Goal: Communication & Community: Answer question/provide support

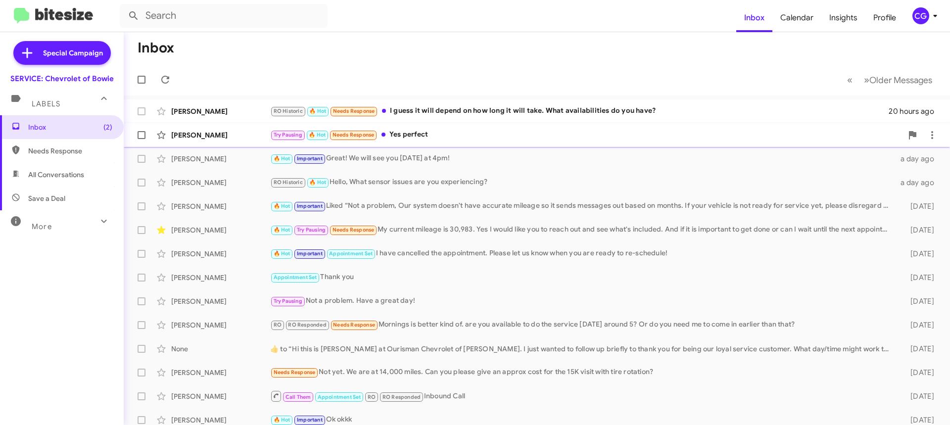
click at [422, 139] on div "Try Pausing 🔥 Hot Needs Response Yes perfect" at bounding box center [586, 134] width 632 height 11
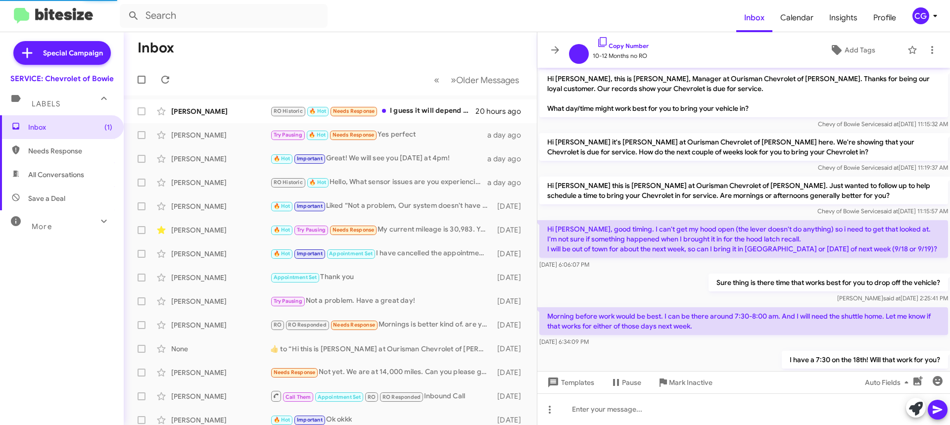
scroll to position [65, 0]
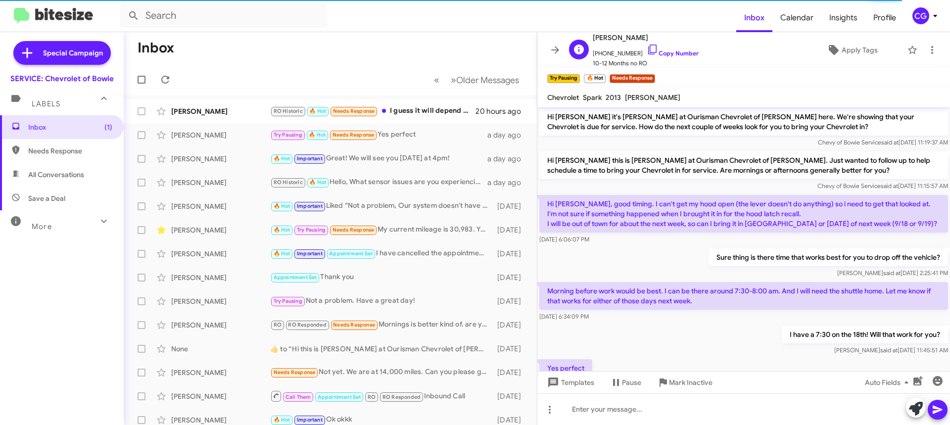
click at [612, 52] on span "+12155197239 Copy Number" at bounding box center [646, 51] width 106 height 15
click at [613, 53] on span "+12155197239 Copy Number" at bounding box center [646, 51] width 106 height 15
drag, startPoint x: 614, startPoint y: 55, endPoint x: 602, endPoint y: 54, distance: 11.4
click at [602, 54] on span "+12155197239 Copy Number" at bounding box center [646, 51] width 106 height 15
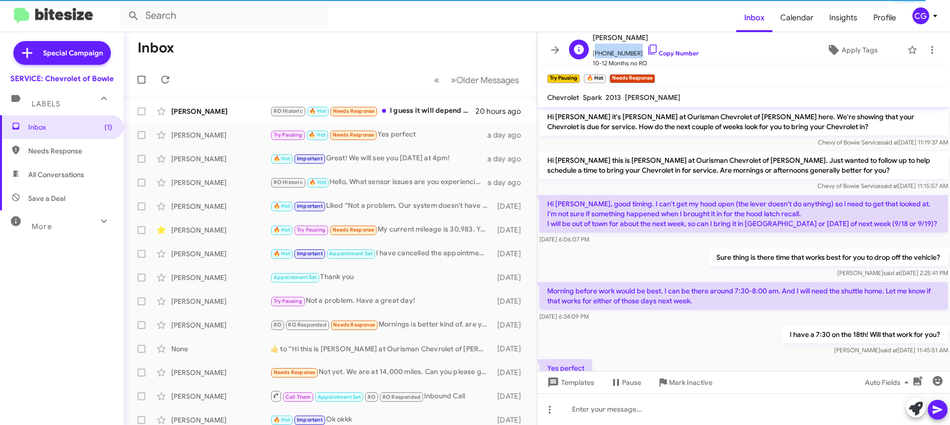
click at [602, 54] on span "+12155197239 Copy Number" at bounding box center [646, 51] width 106 height 15
copy span "+12155197239"
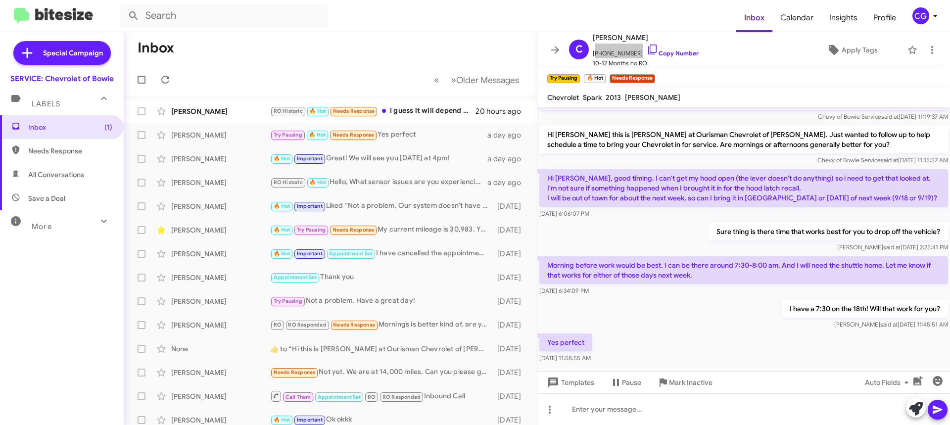
scroll to position [104, 0]
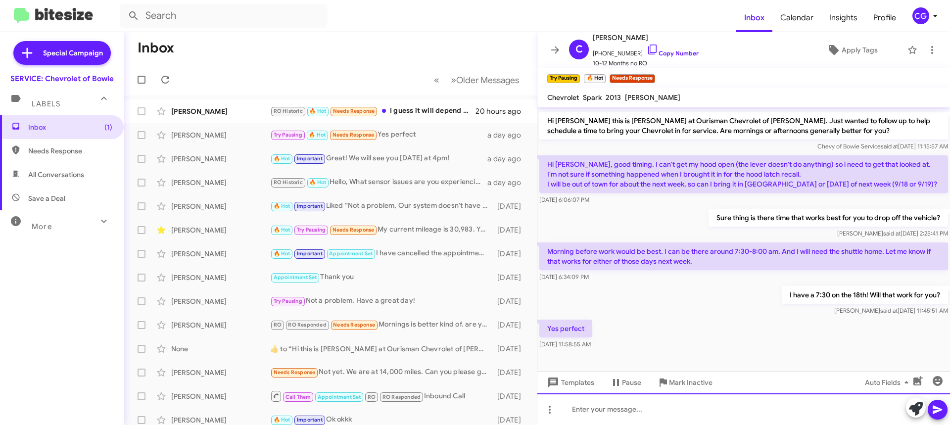
click at [651, 409] on div at bounding box center [743, 409] width 413 height 32
click at [935, 410] on icon at bounding box center [938, 410] width 12 height 12
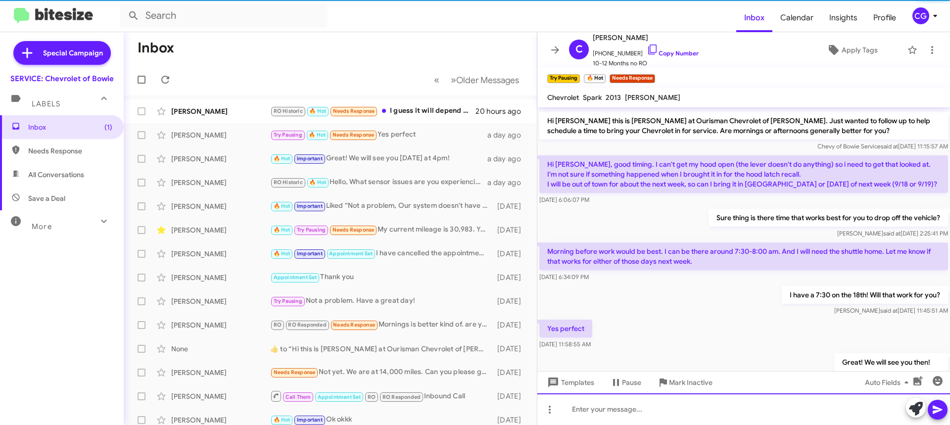
scroll to position [0, 0]
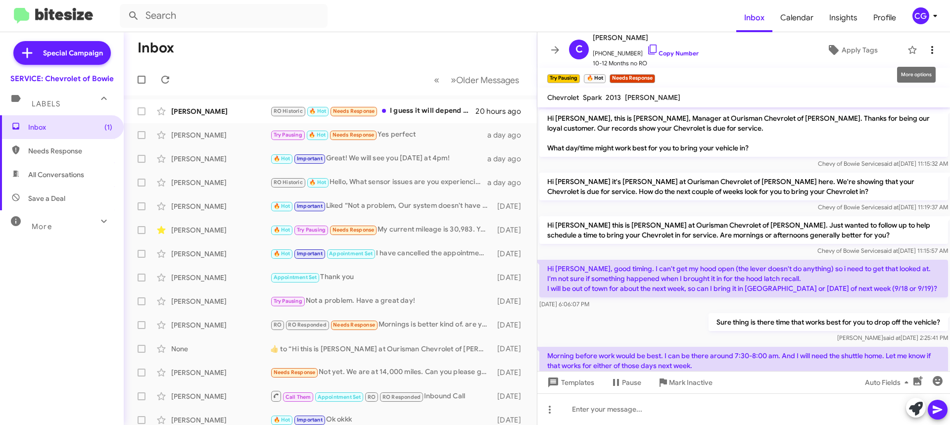
click at [926, 46] on icon at bounding box center [932, 50] width 12 height 12
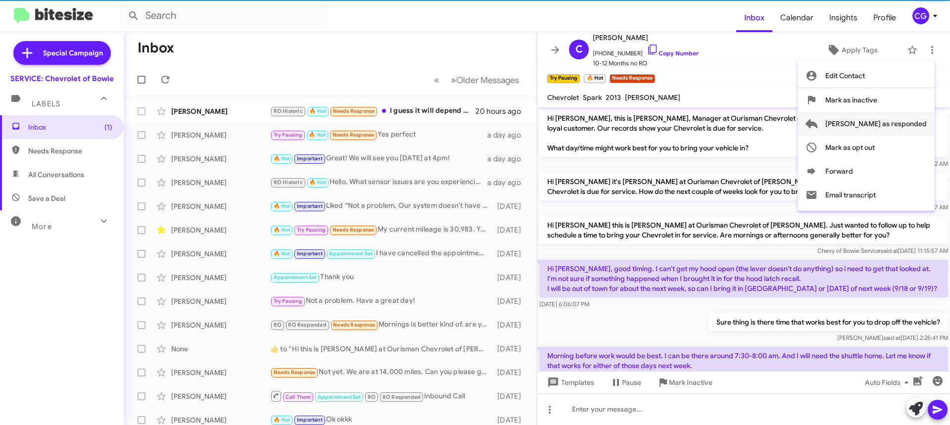
click at [923, 125] on span "Mark as responded" at bounding box center [875, 124] width 101 height 24
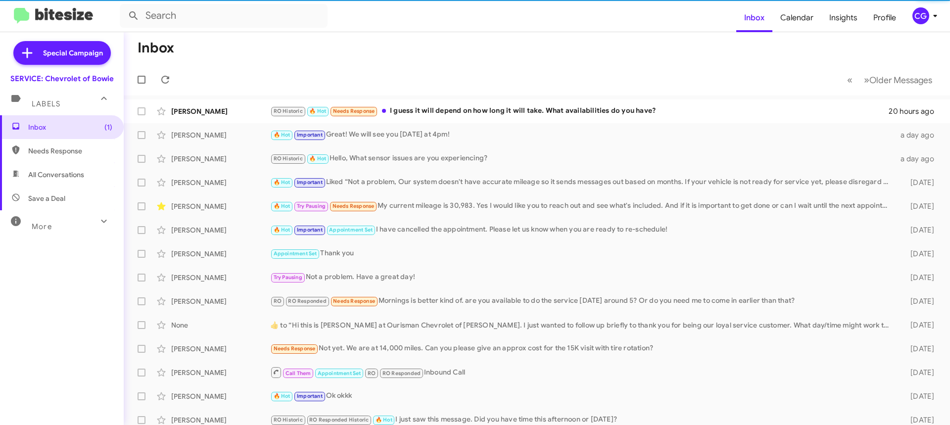
click at [484, 93] on mat-toolbar-row "« Previous » Next Older Messages" at bounding box center [537, 80] width 826 height 32
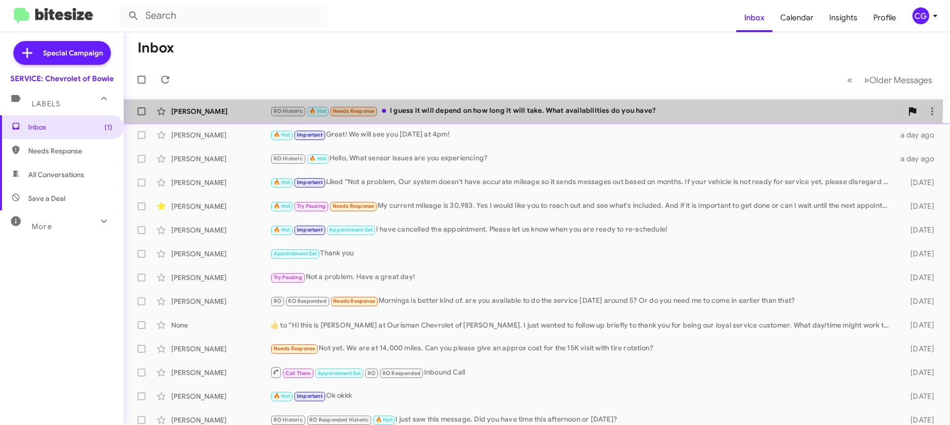
drag, startPoint x: 478, startPoint y: 105, endPoint x: 483, endPoint y: 115, distance: 11.5
click at [479, 105] on div "Aaron Tureau RO Historic 🔥 Hot Needs Response I guess it will depend on how lon…" at bounding box center [537, 111] width 810 height 20
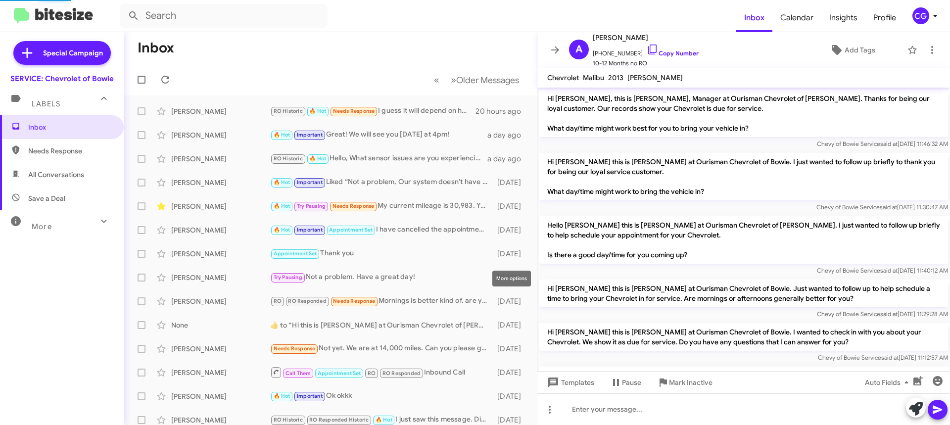
scroll to position [579, 0]
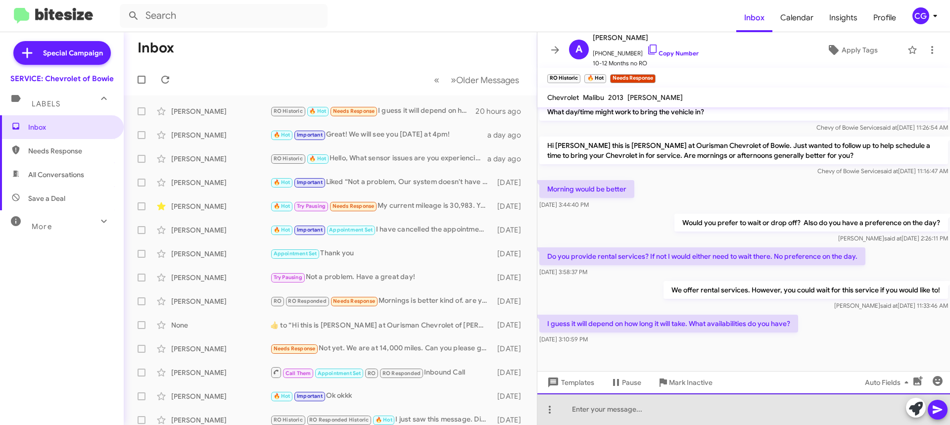
click at [662, 414] on div at bounding box center [743, 409] width 413 height 32
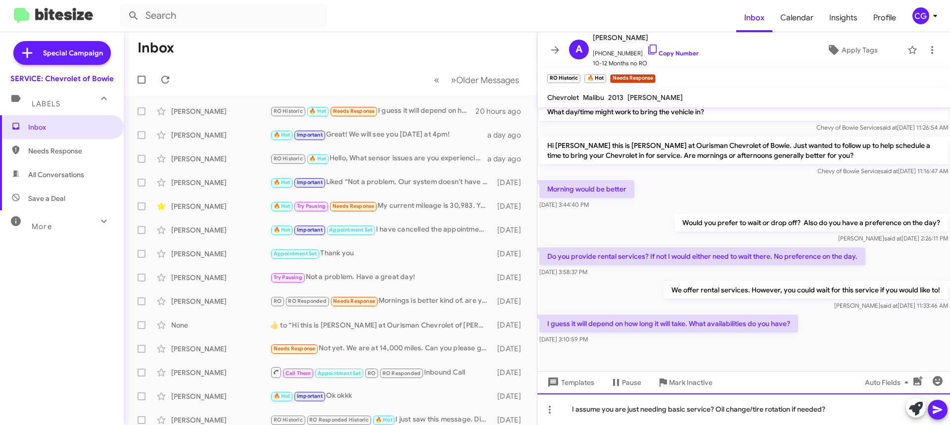
click at [573, 409] on div "I assume you are just needing basic service? Oil change/tire rotation if needed?" at bounding box center [743, 409] width 413 height 32
click at [943, 411] on icon at bounding box center [938, 410] width 12 height 12
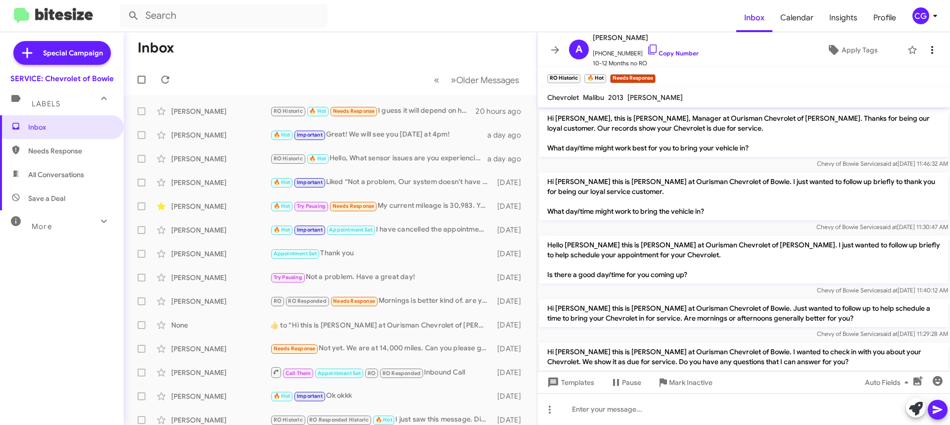
click at [929, 56] on button at bounding box center [932, 50] width 20 height 20
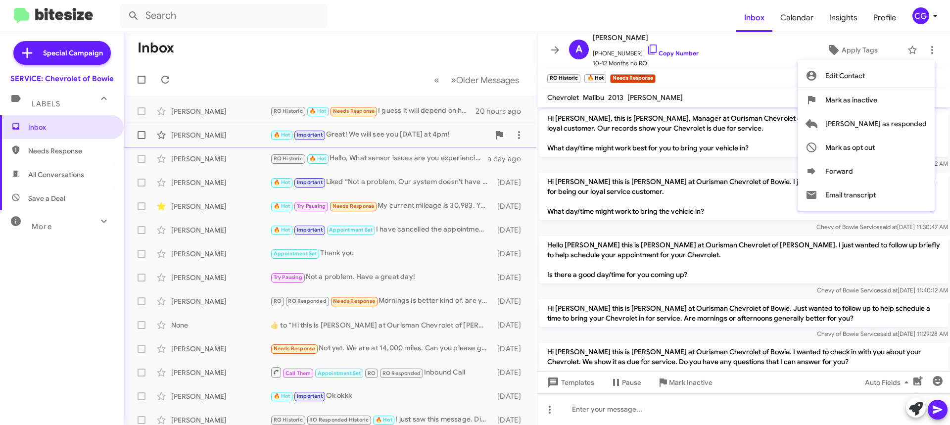
click at [916, 125] on span "Mark as responded" at bounding box center [875, 124] width 101 height 24
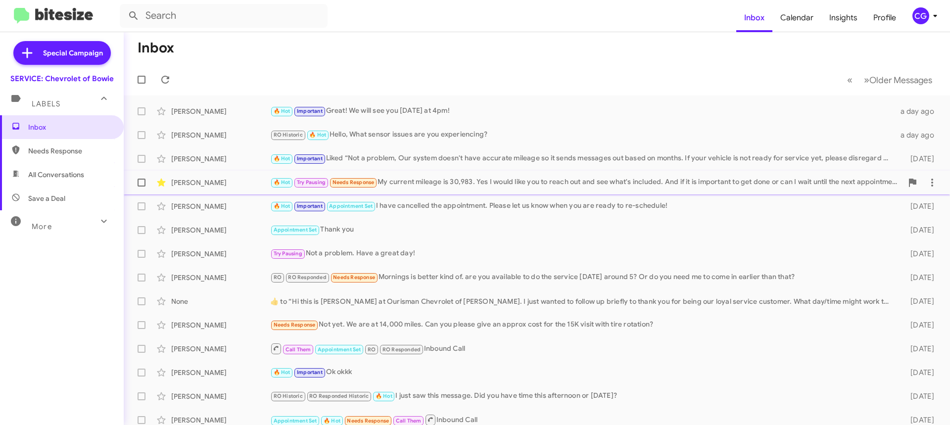
click at [643, 184] on div "🔥 Hot Try Pausing Needs Response My current mileage is 30,983. Yes I would like…" at bounding box center [586, 182] width 632 height 11
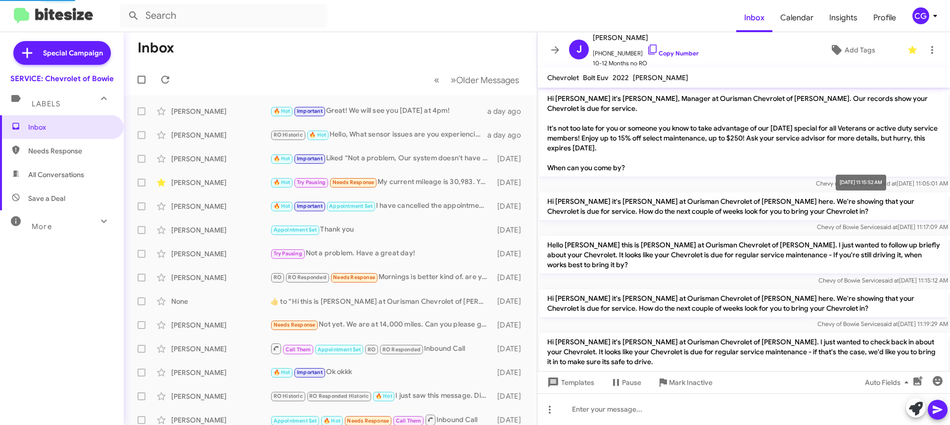
scroll to position [220, 0]
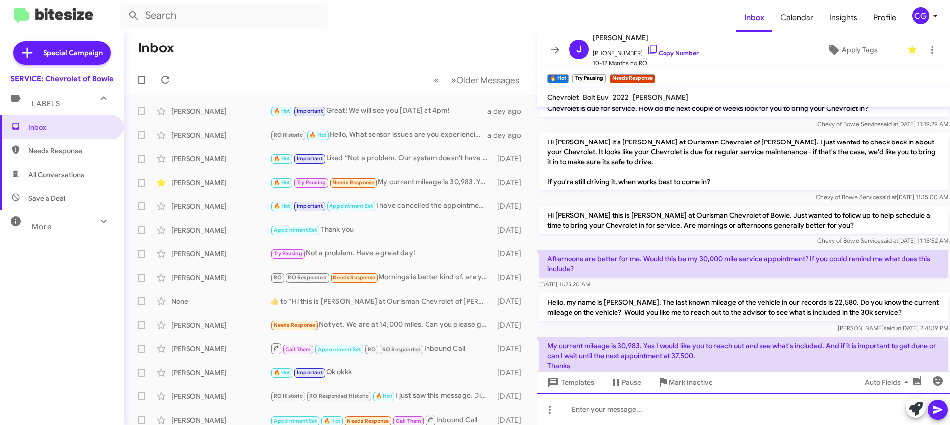
click at [747, 414] on div at bounding box center [743, 409] width 413 height 32
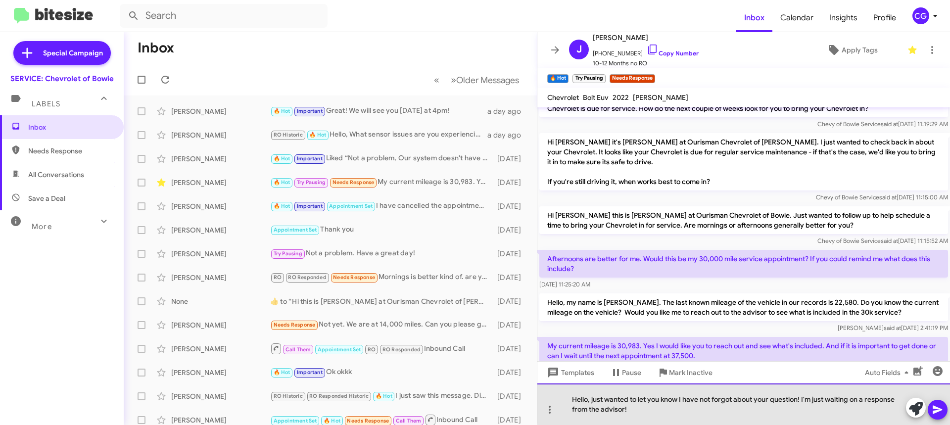
click at [828, 400] on div "Hello, just wanted to let you know I have not forgot about your question! I'm j…" at bounding box center [743, 404] width 413 height 42
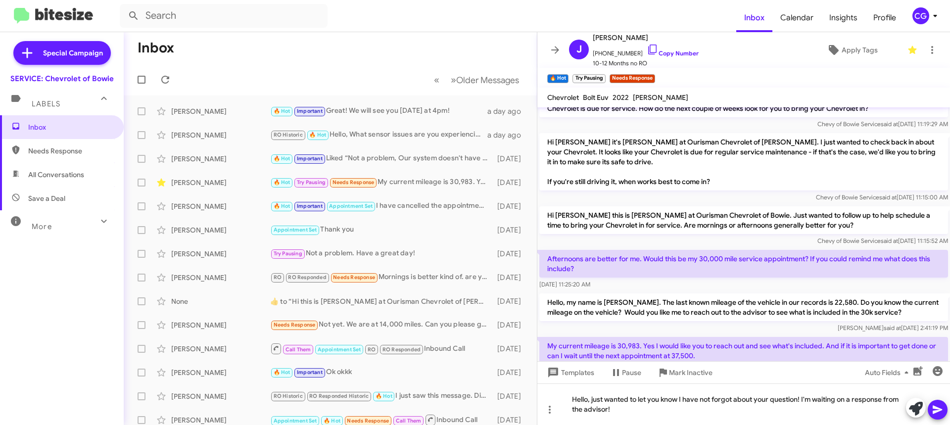
click at [938, 415] on span at bounding box center [938, 410] width 12 height 20
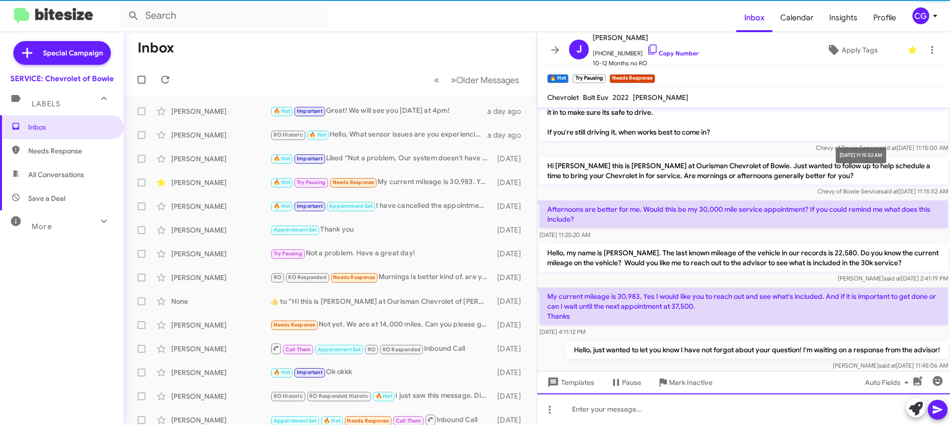
scroll to position [276, 0]
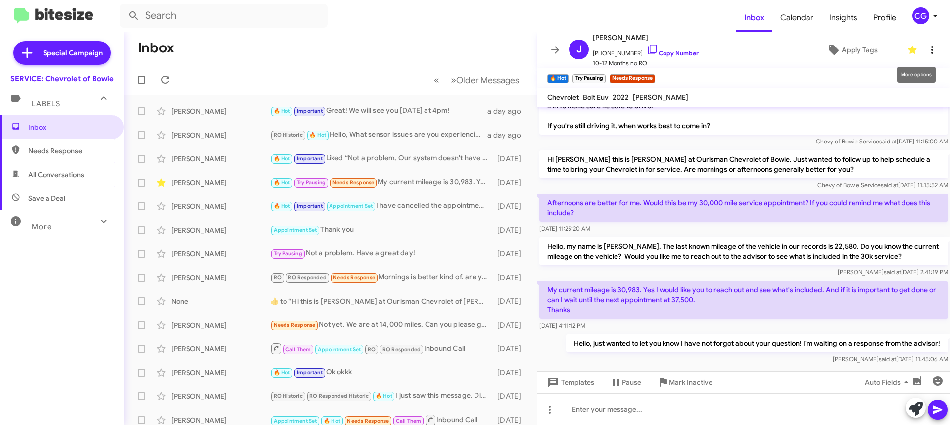
click at [929, 46] on icon at bounding box center [932, 50] width 12 height 12
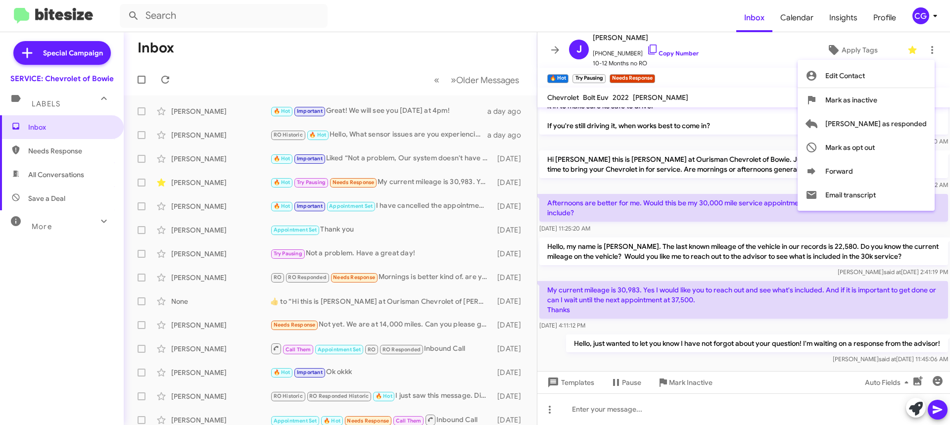
drag, startPoint x: 748, startPoint y: 59, endPoint x: 756, endPoint y: 60, distance: 8.0
click at [748, 59] on div at bounding box center [475, 212] width 950 height 425
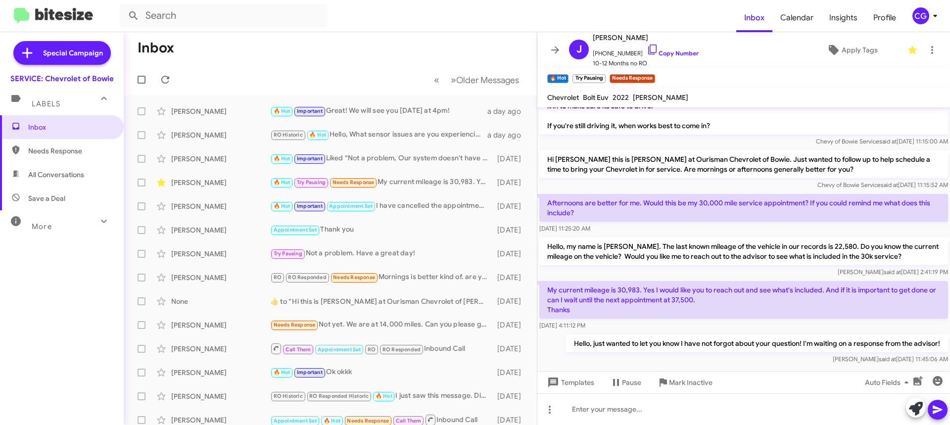
click at [919, 8] on span "CG" at bounding box center [927, 15] width 30 height 17
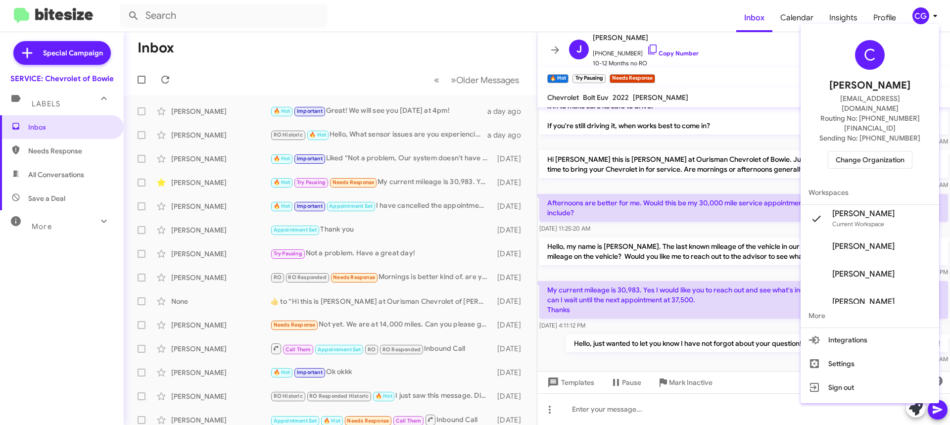
click at [883, 151] on span "Change Organization" at bounding box center [870, 159] width 69 height 17
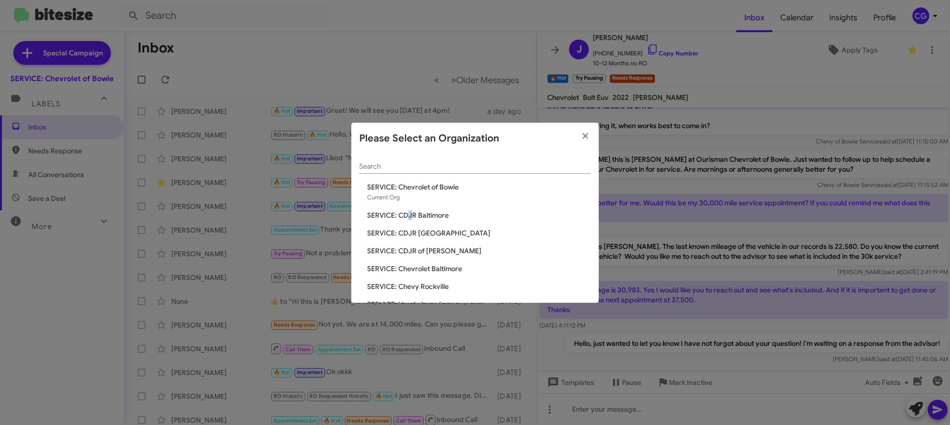
click at [409, 215] on span "SERVICE: CDJR Baltimore" at bounding box center [479, 215] width 224 height 10
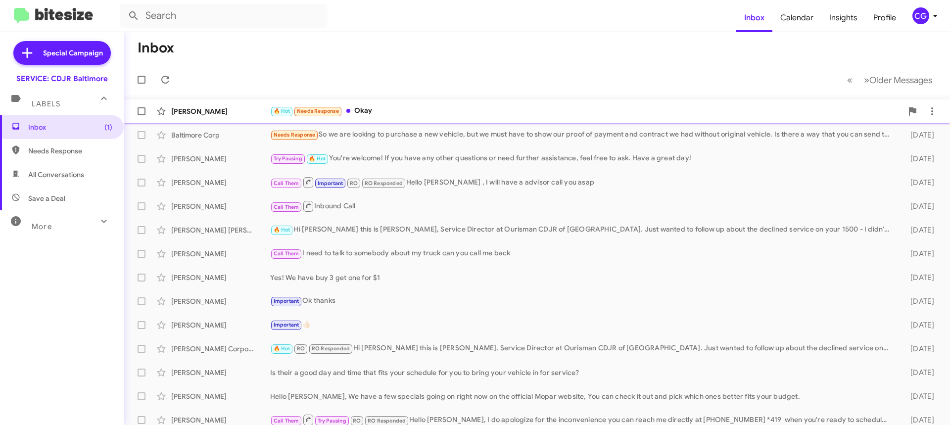
click at [442, 117] on div "Jorge Montalvo 🔥 Hot Needs Response Okay 23 minutes ago" at bounding box center [537, 111] width 810 height 20
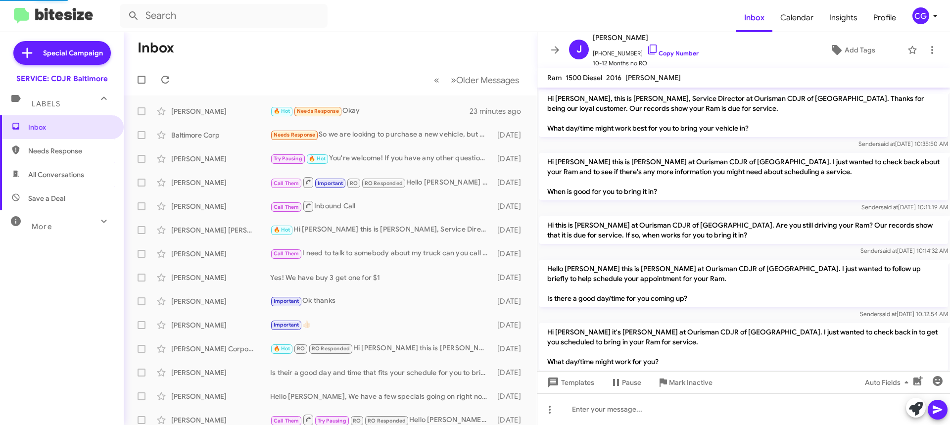
scroll to position [216, 0]
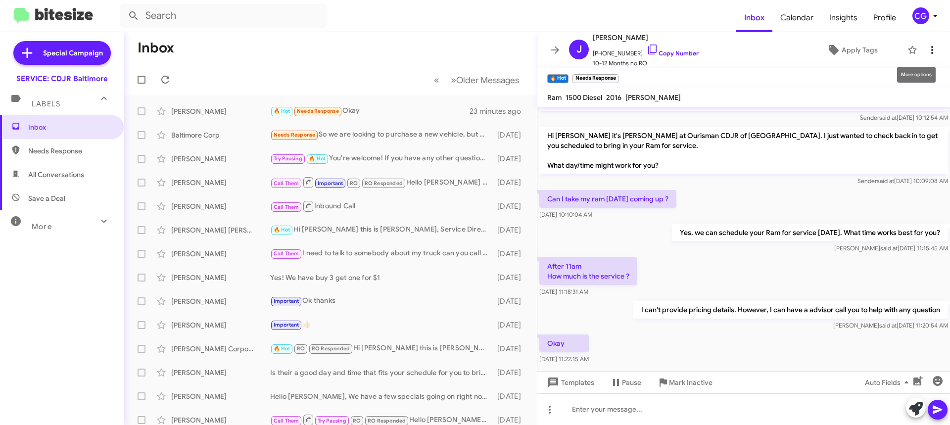
click at [929, 54] on icon at bounding box center [932, 50] width 12 height 12
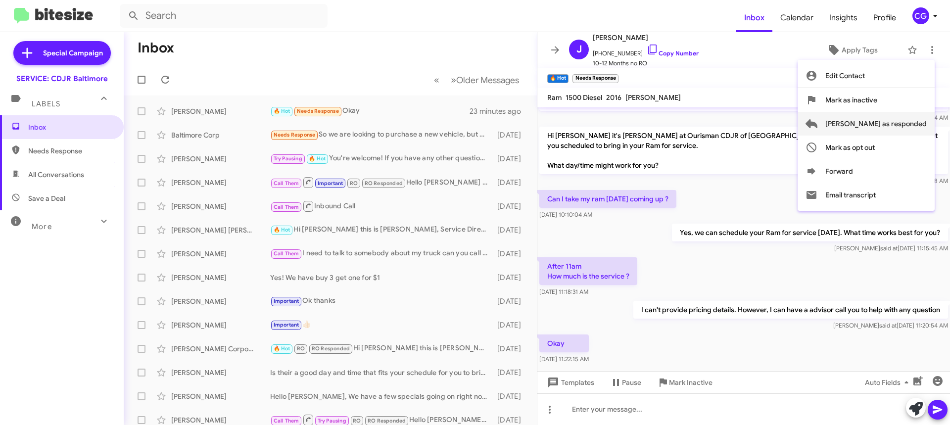
drag, startPoint x: 921, startPoint y: 123, endPoint x: 918, endPoint y: 117, distance: 6.6
click at [920, 123] on span "Mark as responded" at bounding box center [875, 124] width 101 height 24
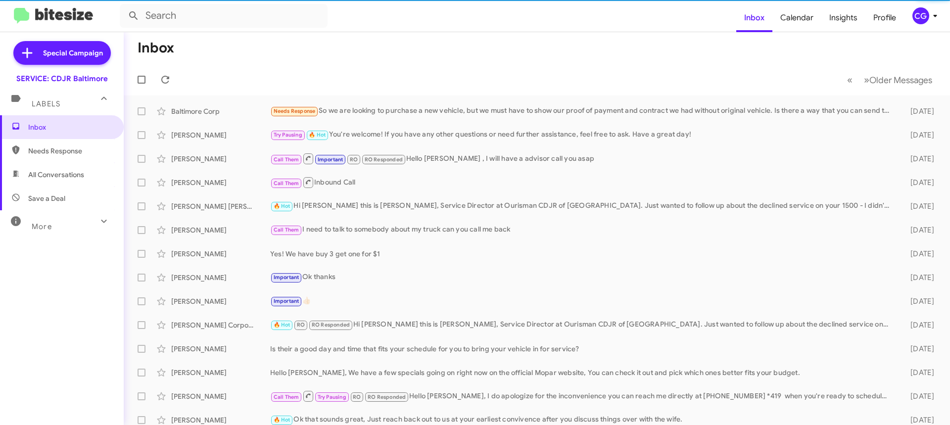
click at [923, 12] on div "CG" at bounding box center [920, 15] width 17 height 17
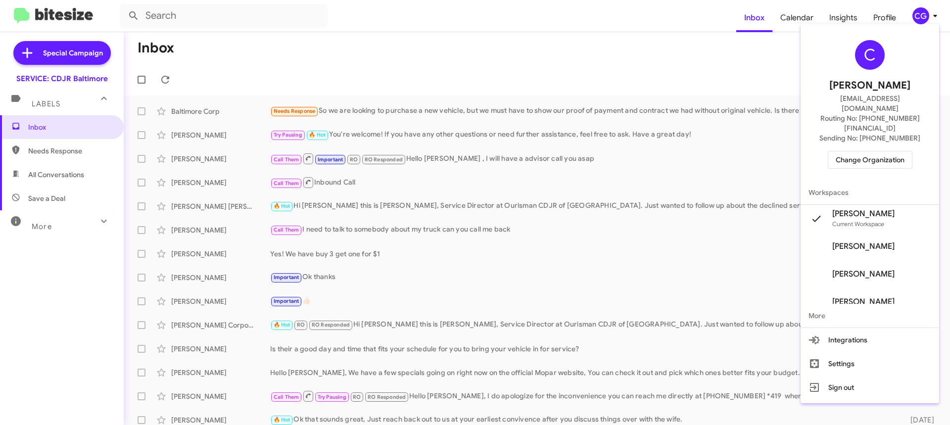
click at [904, 151] on span "Change Organization" at bounding box center [870, 159] width 69 height 17
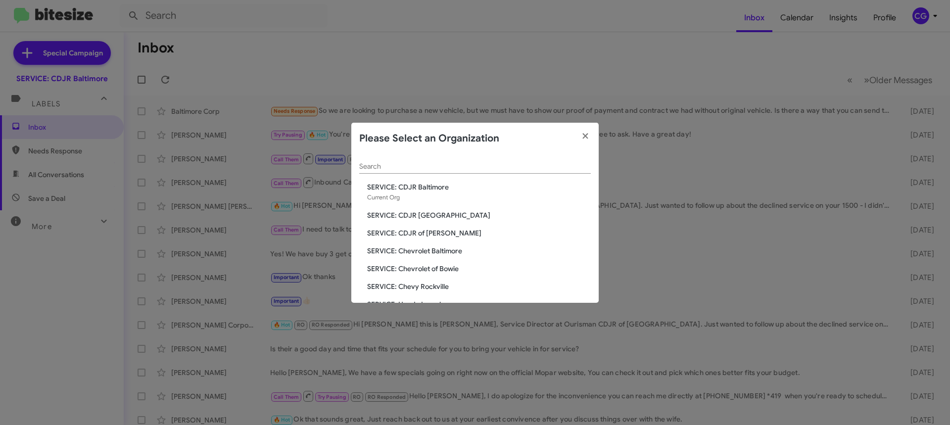
click at [449, 231] on span "SERVICE: CDJR of [PERSON_NAME]" at bounding box center [479, 233] width 224 height 10
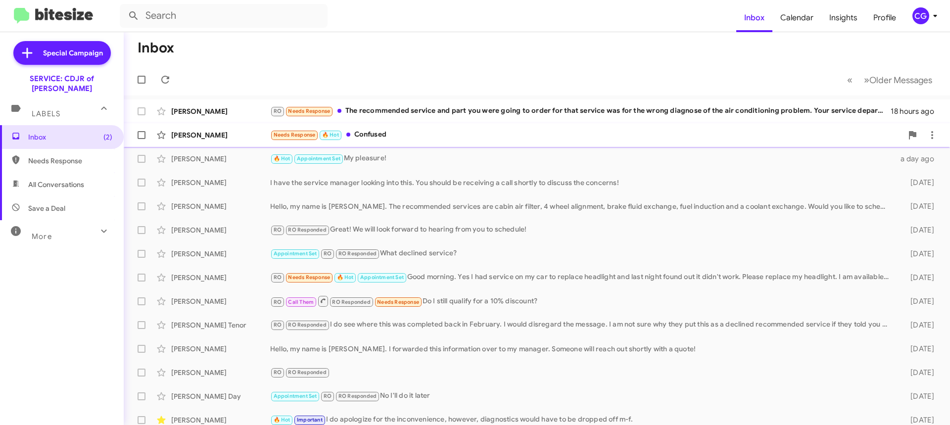
click at [521, 135] on div "Needs Response 🔥 Hot Confused" at bounding box center [586, 134] width 632 height 11
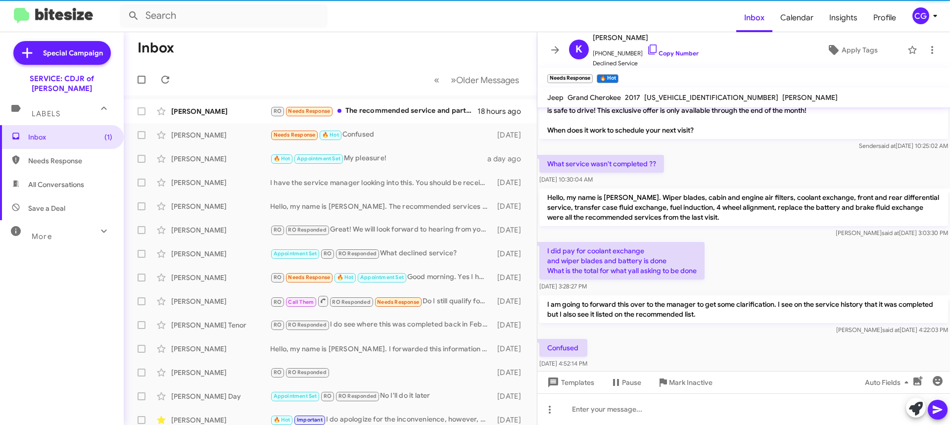
scroll to position [62, 0]
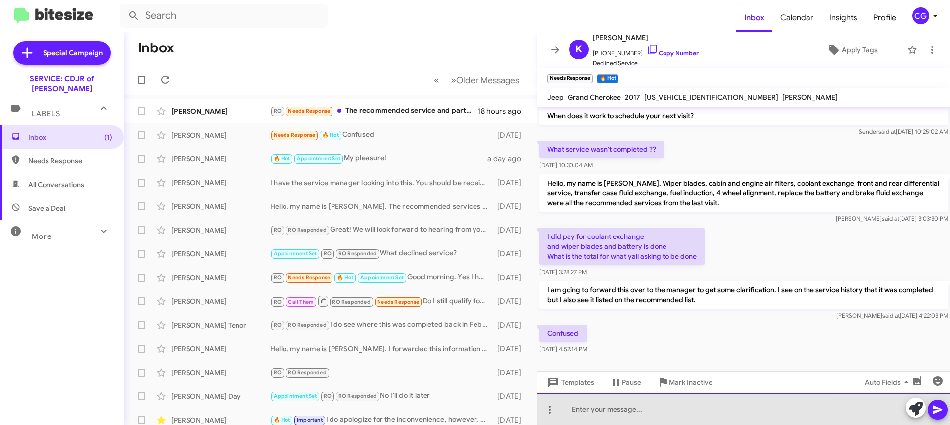
click at [638, 410] on div at bounding box center [743, 409] width 413 height 32
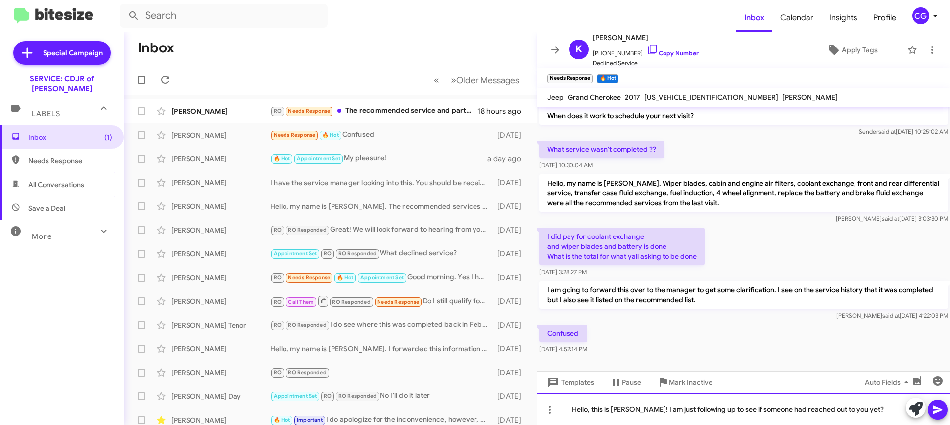
click at [781, 412] on div "Hello, this is Carmen! I am just following up to see if someone had reached out…" at bounding box center [743, 409] width 413 height 32
click at [946, 408] on button at bounding box center [938, 410] width 20 height 20
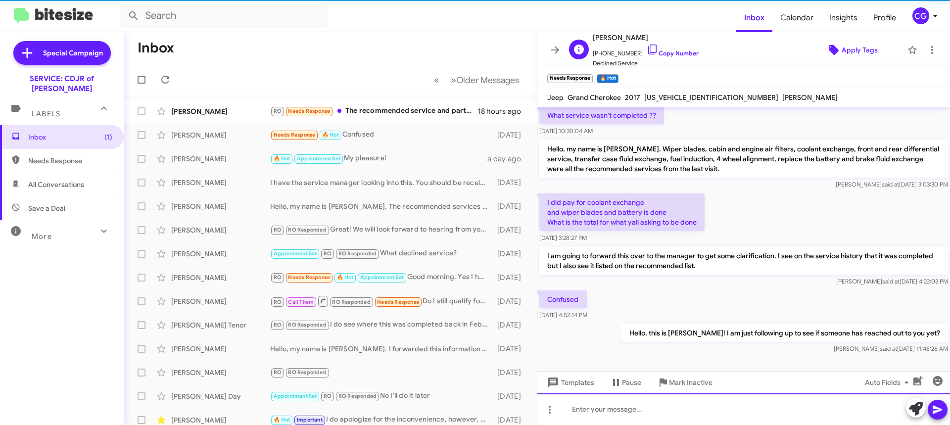
scroll to position [98, 0]
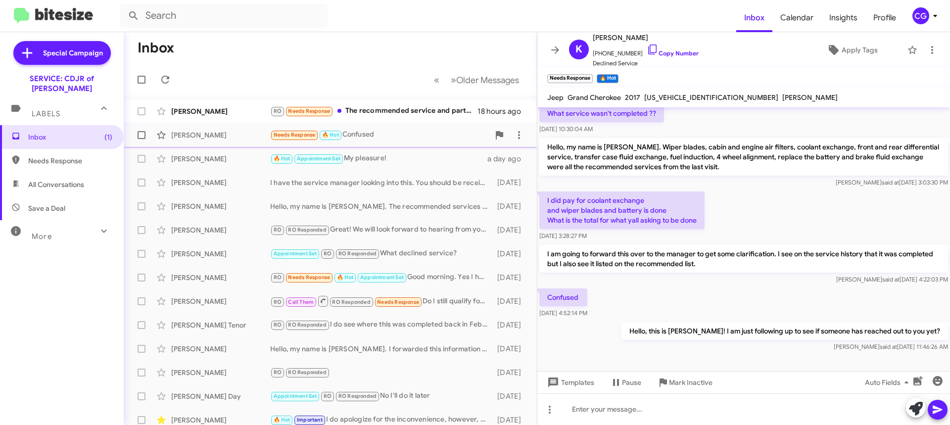
click at [232, 139] on div "Krystal Harris" at bounding box center [220, 135] width 99 height 10
click at [160, 136] on icon at bounding box center [161, 135] width 12 height 12
click at [248, 106] on div "Daniel Robertson RO Needs Response The recommended service and part you were go…" at bounding box center [330, 111] width 397 height 20
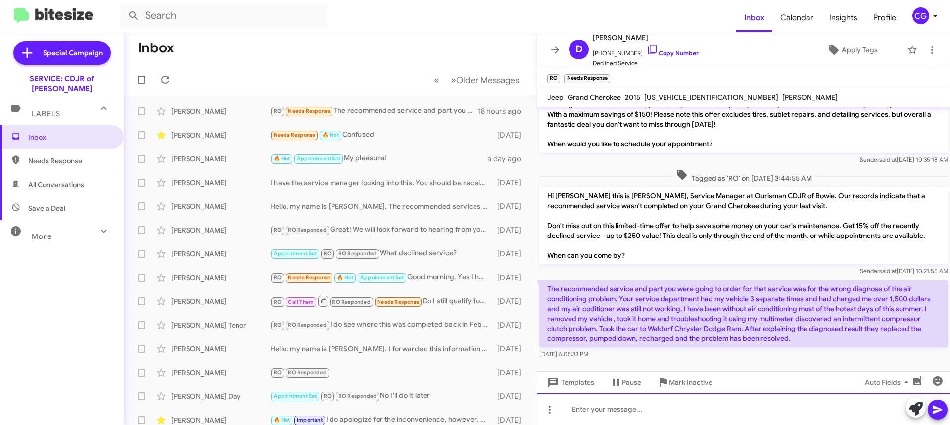
click at [619, 407] on div at bounding box center [743, 409] width 413 height 32
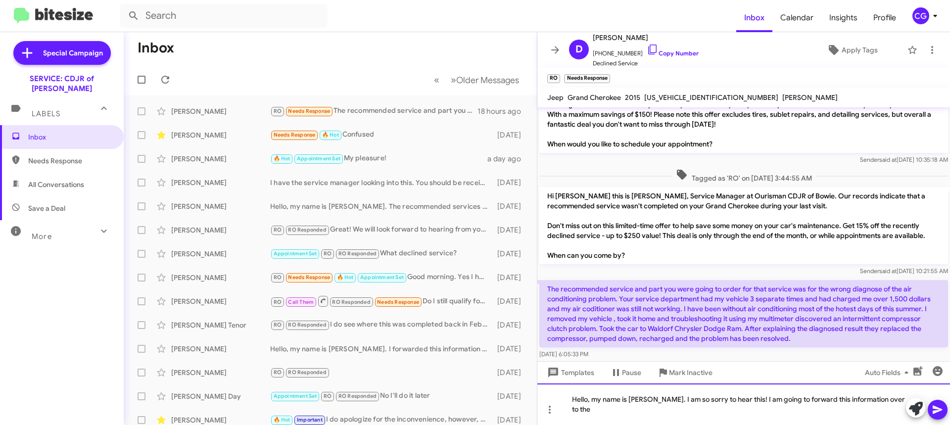
scroll to position [44, 0]
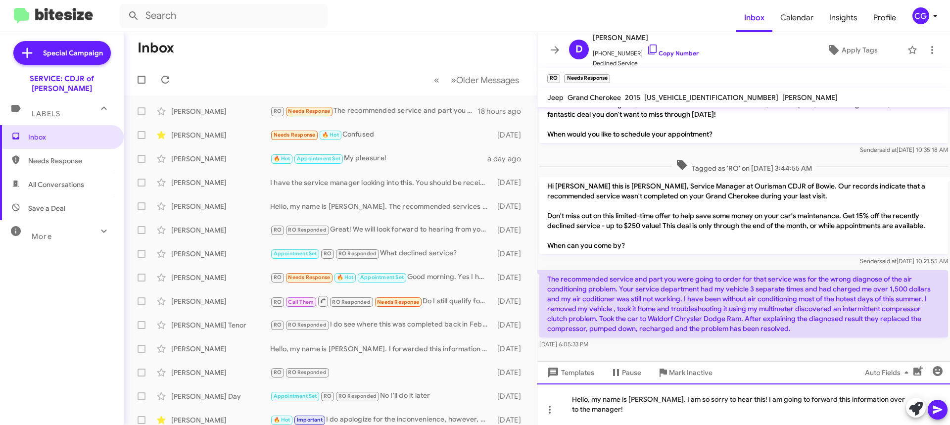
click at [740, 399] on div "Hello, my name is Carmen. I am so sorry to hear this! I am going to forward thi…" at bounding box center [743, 404] width 413 height 42
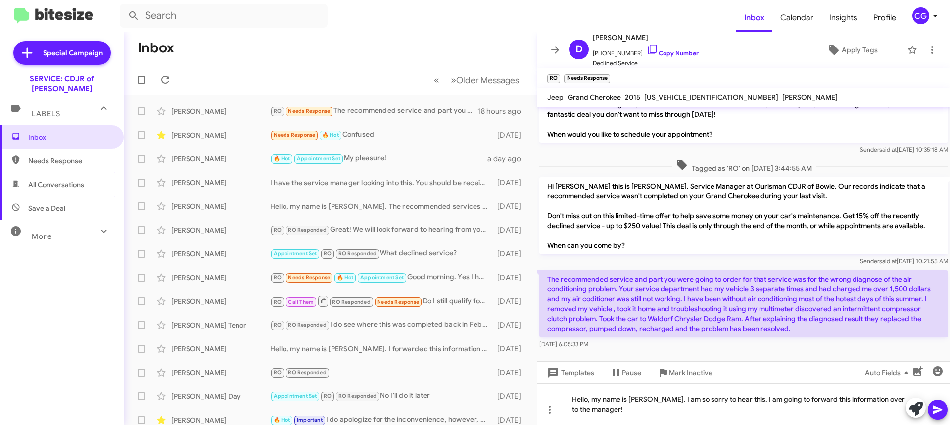
click at [945, 410] on button at bounding box center [938, 410] width 20 height 20
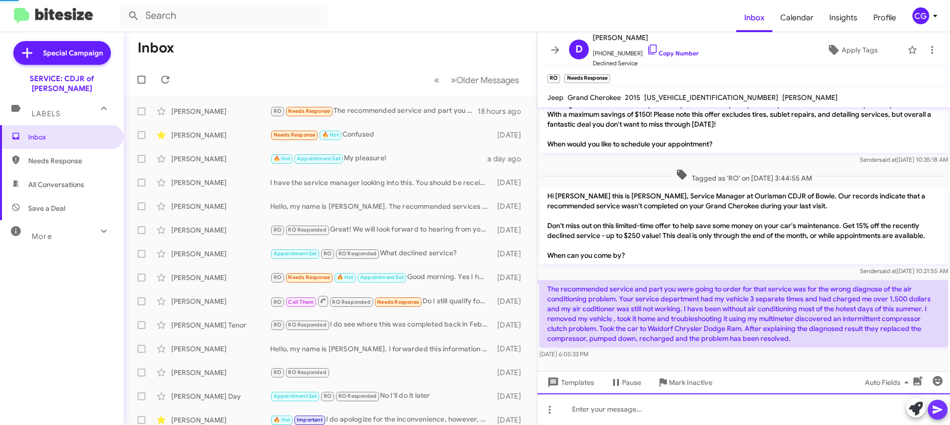
scroll to position [70, 0]
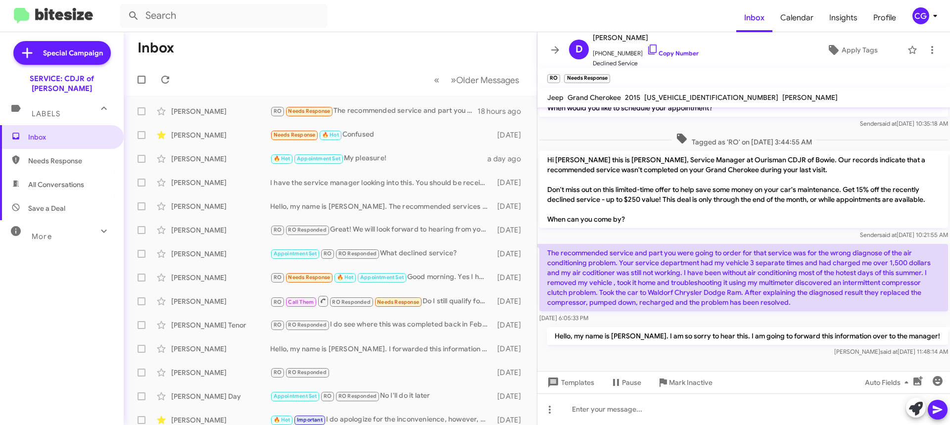
click at [567, 274] on p "The recommended service and part you were going to order for that service was f…" at bounding box center [743, 277] width 409 height 67
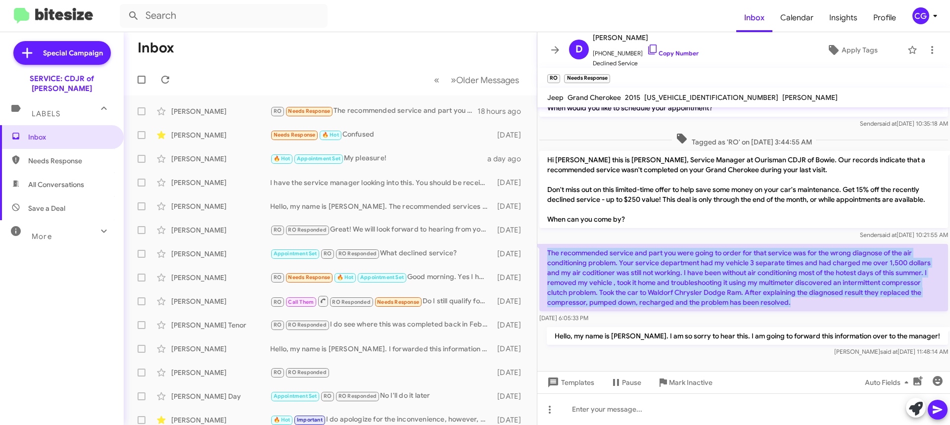
click at [567, 274] on p "The recommended service and part you were going to order for that service was f…" at bounding box center [743, 277] width 409 height 67
copy p "The recommended service and part you were going to order for that service was f…"
click at [926, 48] on icon at bounding box center [932, 50] width 12 height 12
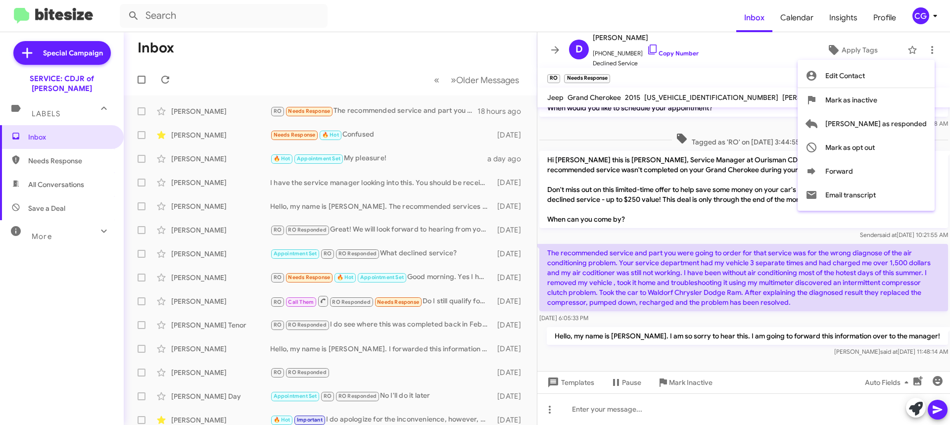
click at [622, 37] on div at bounding box center [475, 212] width 950 height 425
click at [622, 37] on span "Daniel Robertson" at bounding box center [646, 38] width 106 height 12
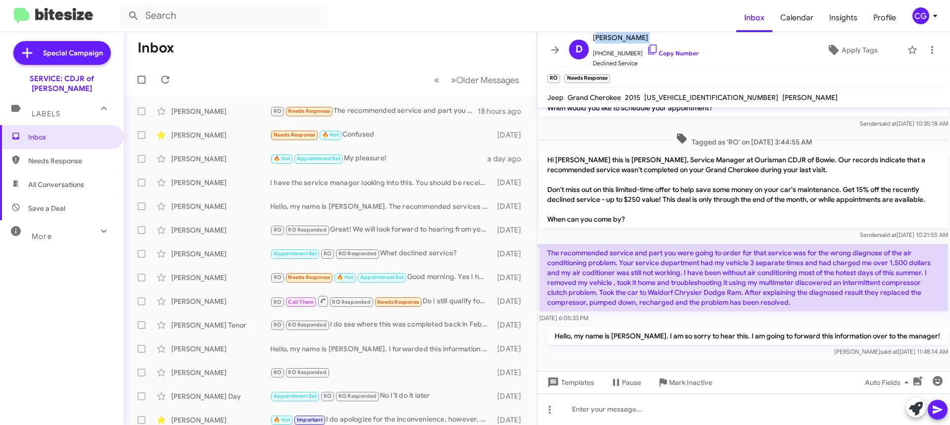
click at [622, 37] on span "Daniel Robertson" at bounding box center [646, 38] width 106 height 12
copy span "Daniel Robertson"
click at [610, 49] on span "+14432553684 Copy Number" at bounding box center [646, 51] width 106 height 15
copy span "14432553684"
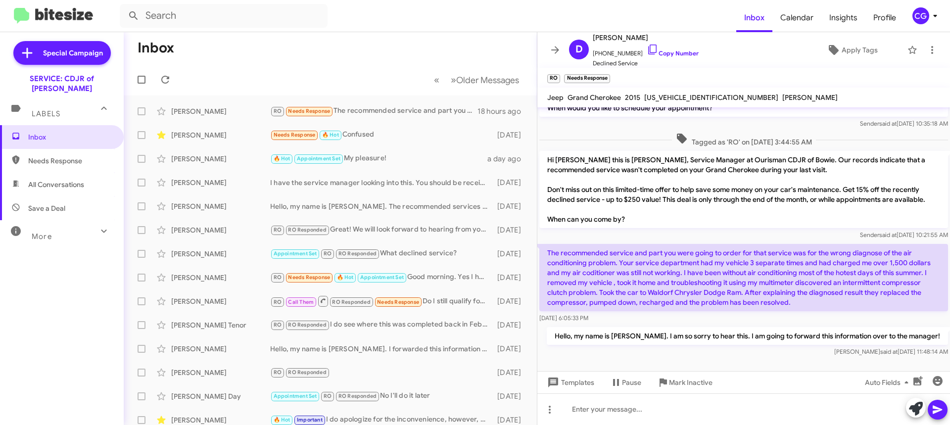
click at [684, 93] on div "1C4RJFJT4FC753313" at bounding box center [711, 98] width 138 height 12
copy span "1C4RJFJT4FC753313"
drag, startPoint x: 555, startPoint y: 49, endPoint x: 554, endPoint y: 57, distance: 8.5
click at [555, 49] on icon at bounding box center [555, 50] width 12 height 12
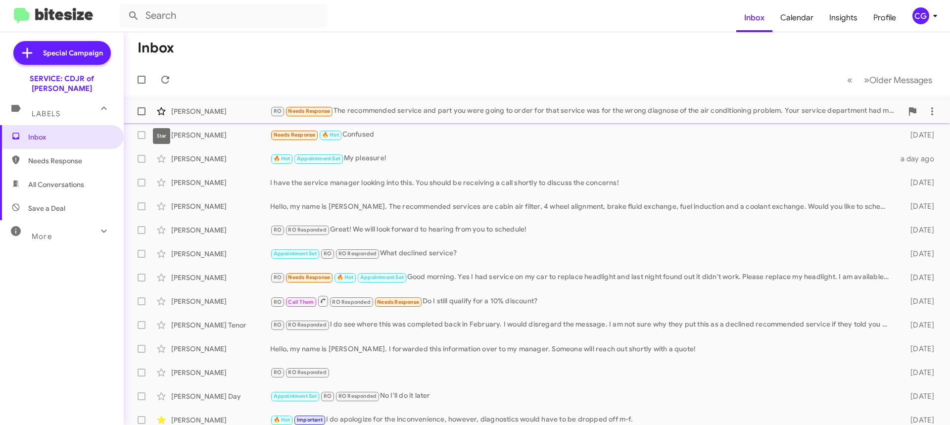
click at [153, 113] on span at bounding box center [161, 111] width 20 height 12
click at [226, 130] on div "Krystal Harris Needs Response 🔥 Hot Confused 2 days ago" at bounding box center [537, 135] width 810 height 20
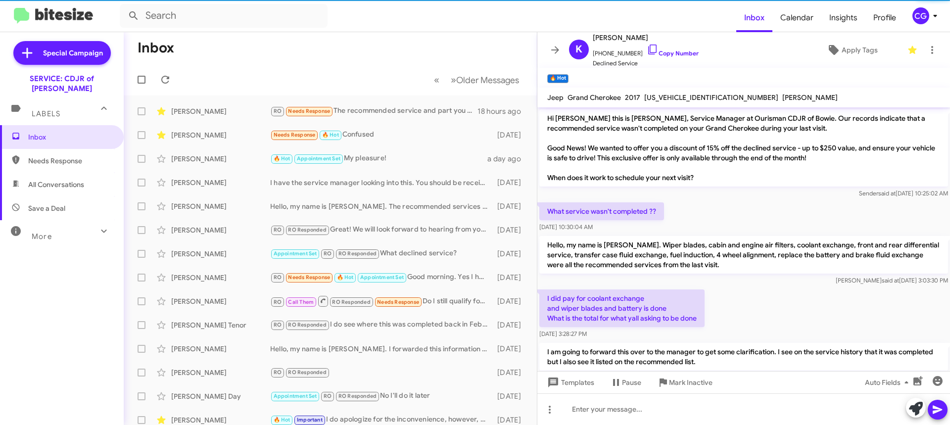
scroll to position [78, 0]
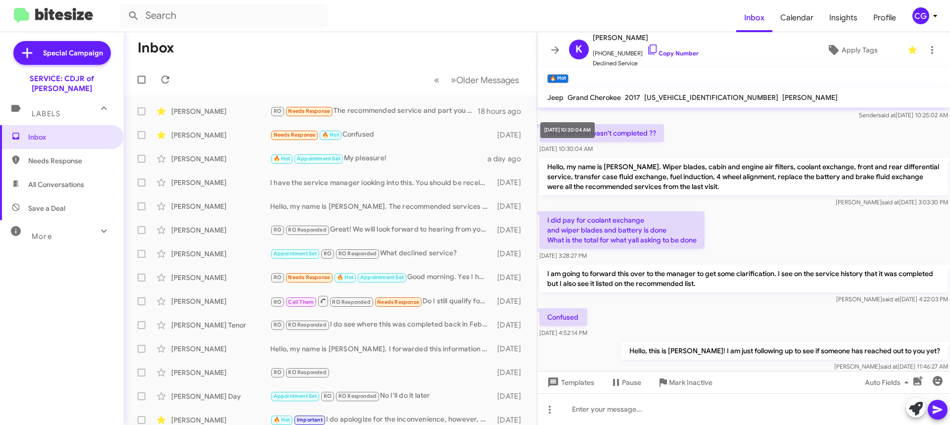
drag, startPoint x: 539, startPoint y: 116, endPoint x: 594, endPoint y: 140, distance: 60.0
click at [740, 127] on div "What service wasn't completed ?? Sep 10, 2025, 10:30:04 AM" at bounding box center [743, 139] width 413 height 34
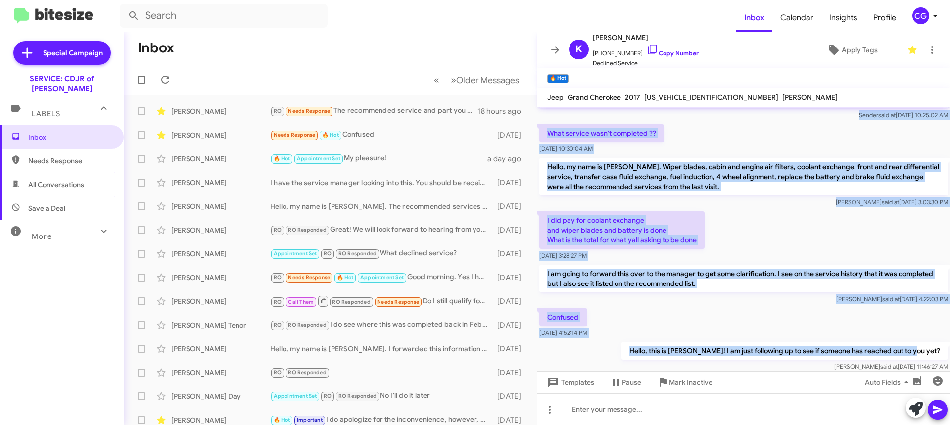
drag, startPoint x: 541, startPoint y: 120, endPoint x: 800, endPoint y: 286, distance: 307.6
click at [945, 351] on cdk-virtual-scroll-viewport "Hi Krystal this is David Valenzuela, Service Manager at Ourisman CDJR of Bowie.…" at bounding box center [743, 239] width 413 height 264
copy div "Sender said at Sep 10, 2025, 10:25:02 AM What service wasn't completed ?? Sep 1…"
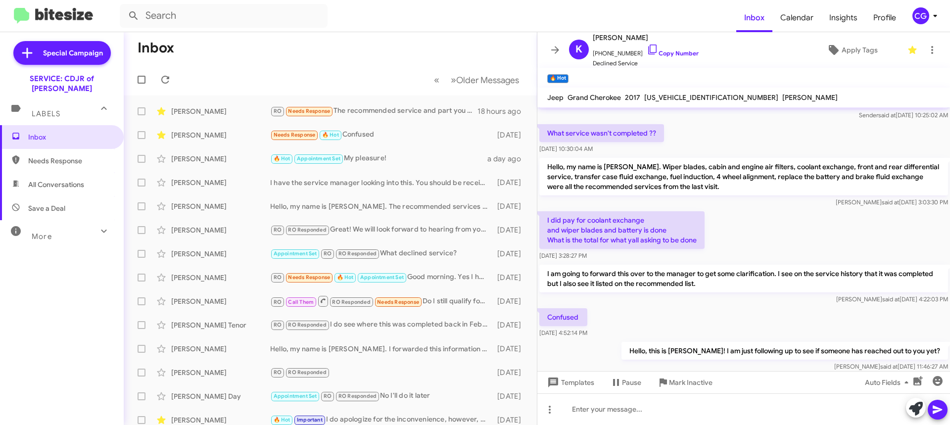
click at [679, 97] on span "1C4RJFBG7HC808180" at bounding box center [711, 97] width 134 height 9
copy span "1C4RJFBG7HC808180"
click at [621, 37] on span "Krystal Harris" at bounding box center [646, 38] width 106 height 12
click at [620, 37] on span "Krystal Harris" at bounding box center [646, 38] width 106 height 12
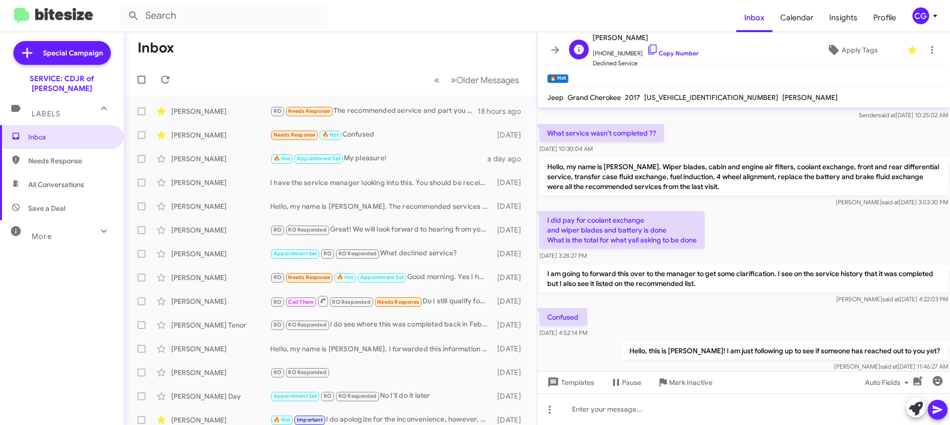
click at [619, 36] on span "Krystal Harris" at bounding box center [646, 38] width 106 height 12
click at [666, 97] on span "1C4RJFBG7HC808180" at bounding box center [711, 97] width 134 height 9
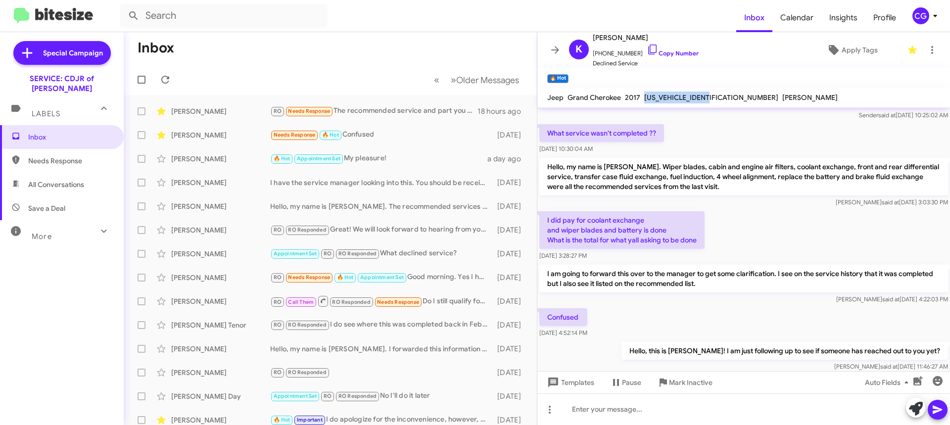
copy span "1C4RJFBG7HC808180"
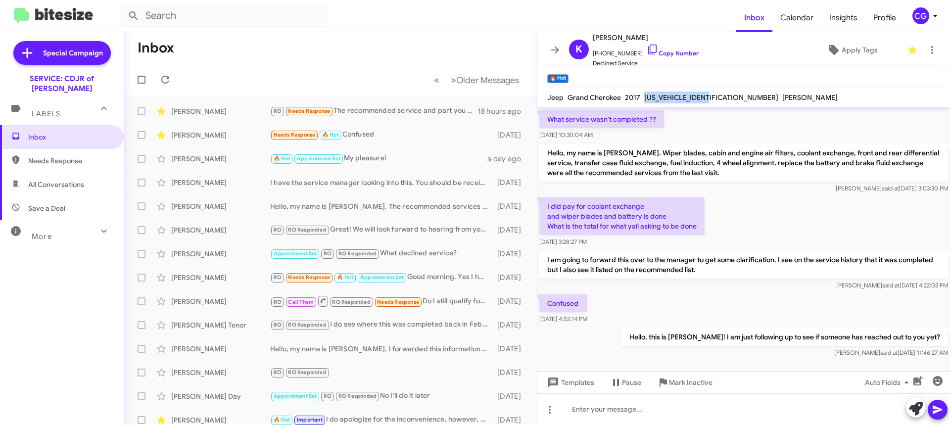
scroll to position [98, 0]
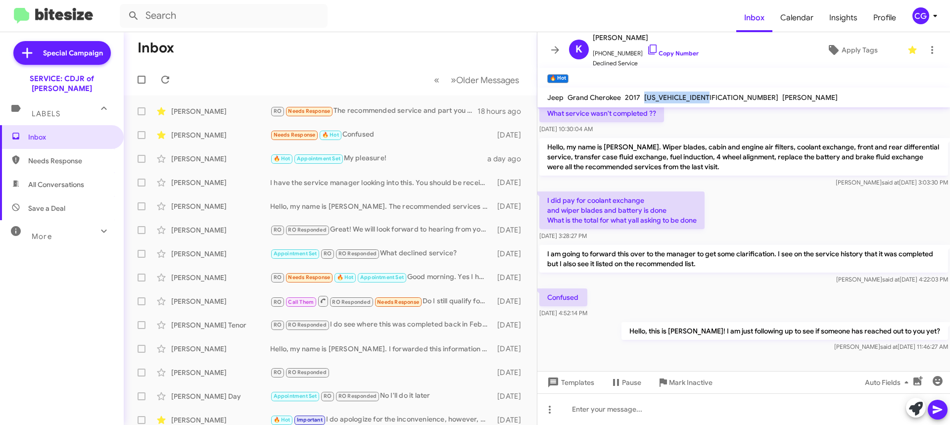
click at [924, 23] on div "CG" at bounding box center [920, 15] width 17 height 17
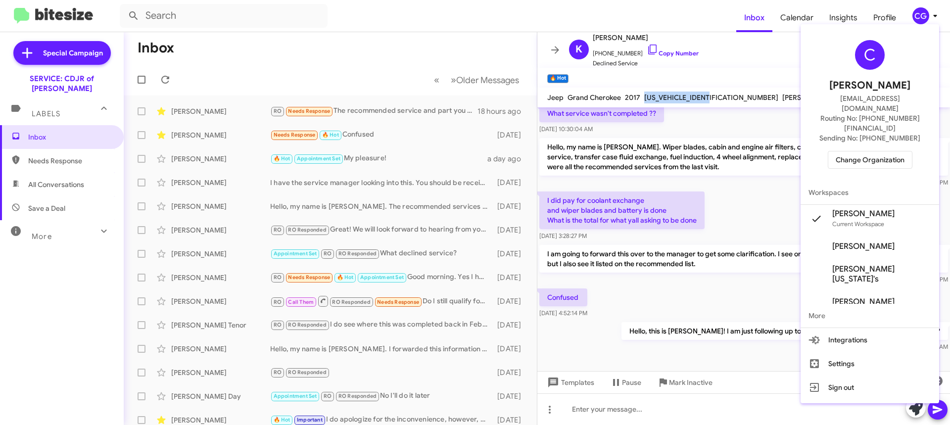
click at [901, 151] on span "Change Organization" at bounding box center [870, 159] width 69 height 17
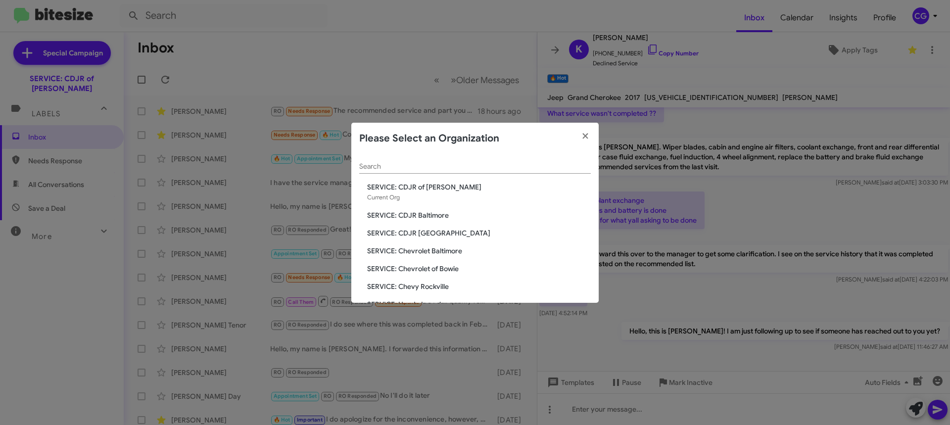
click at [452, 268] on span "SERVICE: Chevrolet of Bowie" at bounding box center [479, 269] width 224 height 10
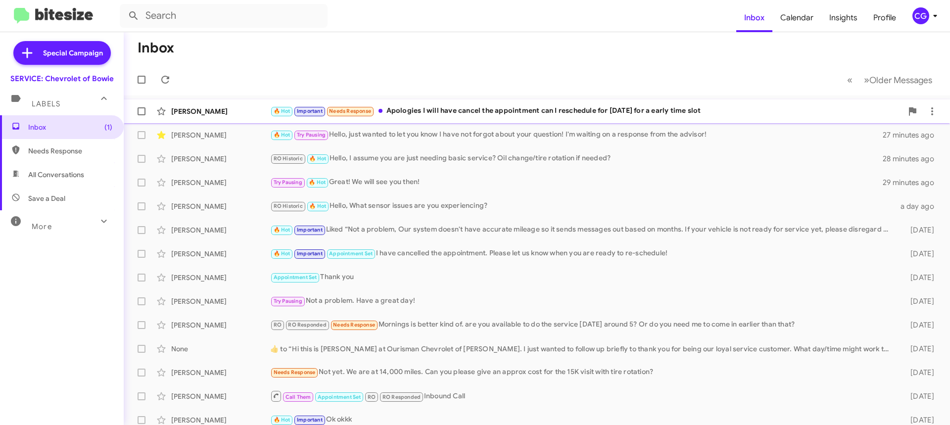
click at [458, 114] on div "🔥 Hot Important Needs Response Apologies I will have cancel the appointment can…" at bounding box center [586, 110] width 632 height 11
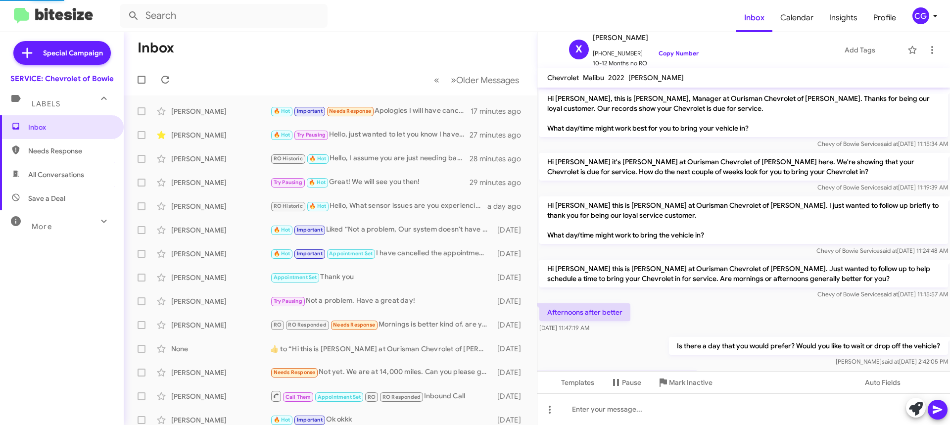
scroll to position [229, 0]
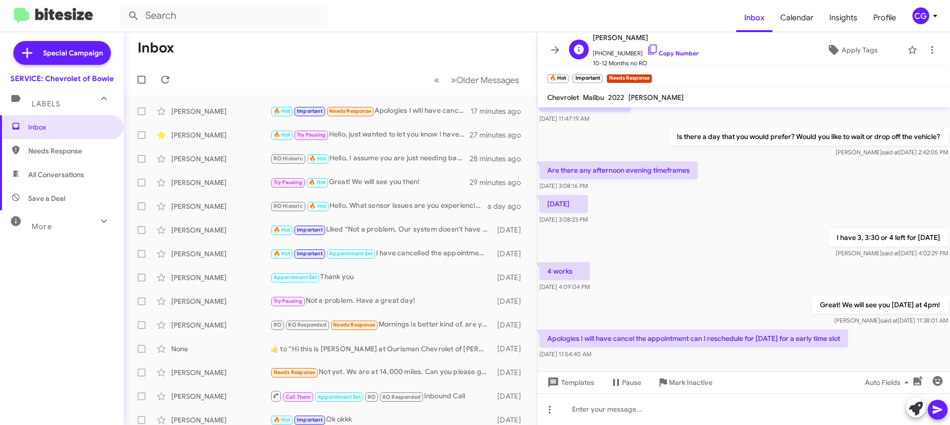
click at [605, 51] on span "[PHONE_NUMBER] Copy Number" at bounding box center [646, 51] width 106 height 15
click at [607, 51] on span "[PHONE_NUMBER] Copy Number" at bounding box center [646, 51] width 106 height 15
copy span "19124923008"
click at [917, 18] on div "CG" at bounding box center [920, 15] width 17 height 17
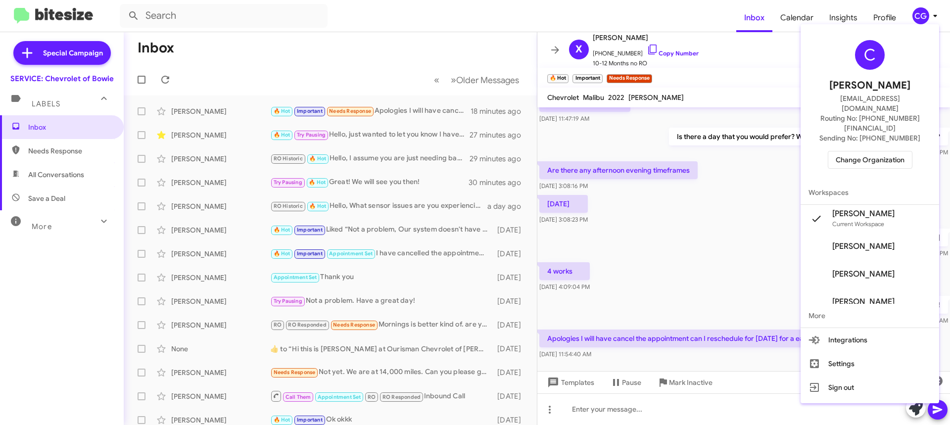
click at [874, 127] on div "C [PERSON_NAME] [EMAIL_ADDRESS][DOMAIN_NAME] Routing No: [PHONE_NUMBER][FINANCI…" at bounding box center [870, 104] width 139 height 152
click at [871, 151] on span "Change Organization" at bounding box center [870, 159] width 69 height 17
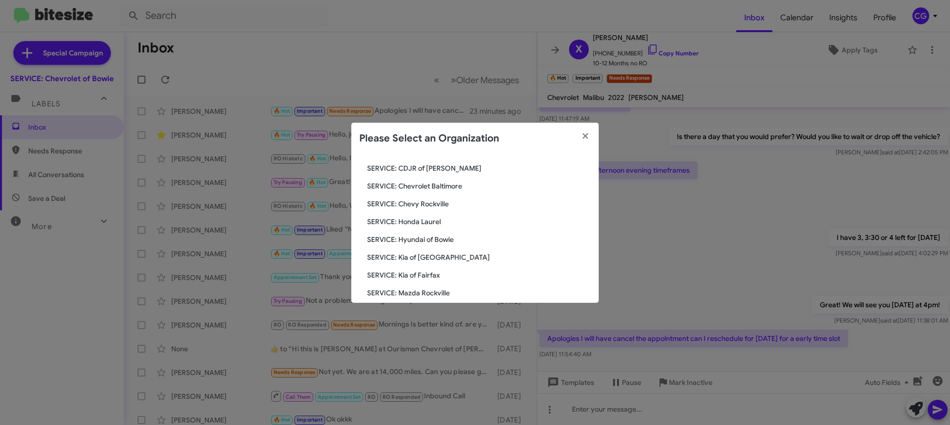
scroll to position [0, 0]
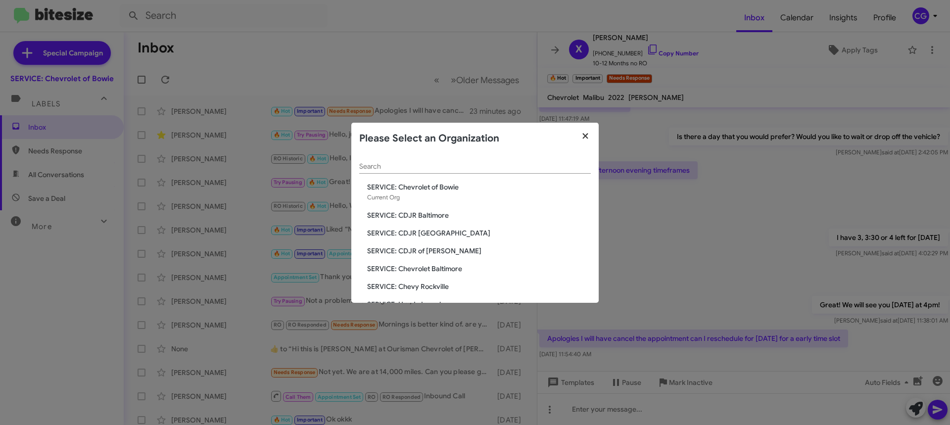
click at [583, 134] on icon "button" at bounding box center [584, 135] width 5 height 5
